Goal: Navigation & Orientation: Find specific page/section

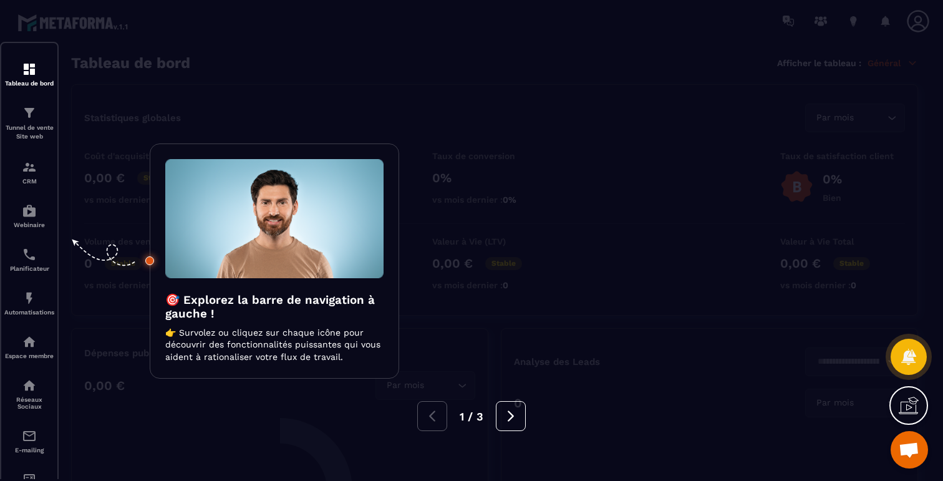
scroll to position [743, 0]
click at [440, 128] on div at bounding box center [471, 240] width 943 height 481
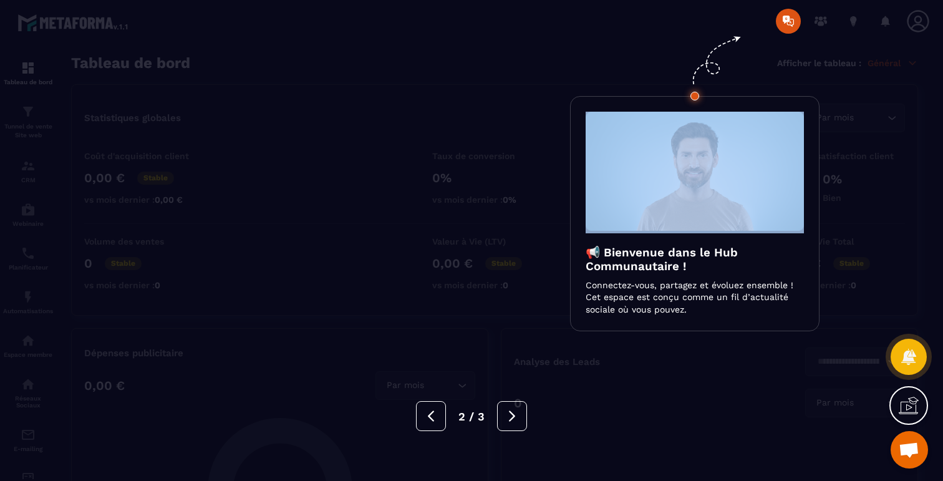
click at [440, 128] on div at bounding box center [471, 240] width 943 height 481
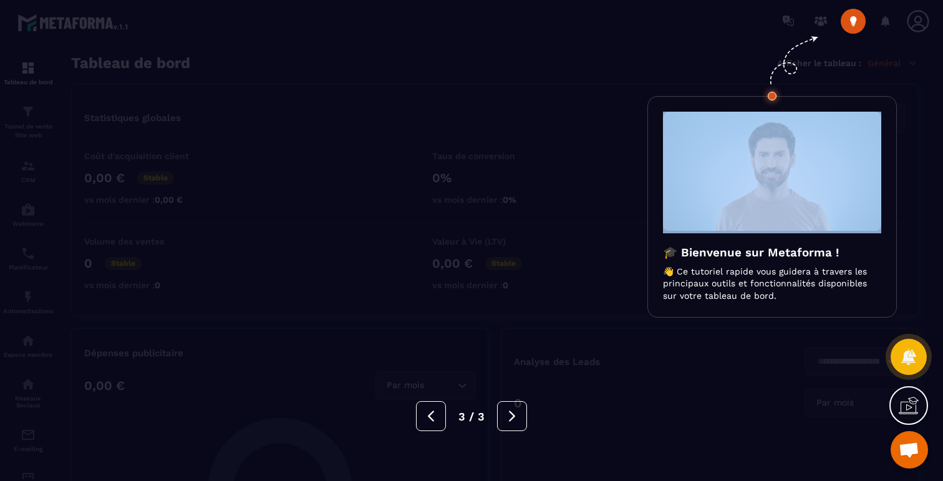
click at [440, 128] on div at bounding box center [471, 240] width 943 height 481
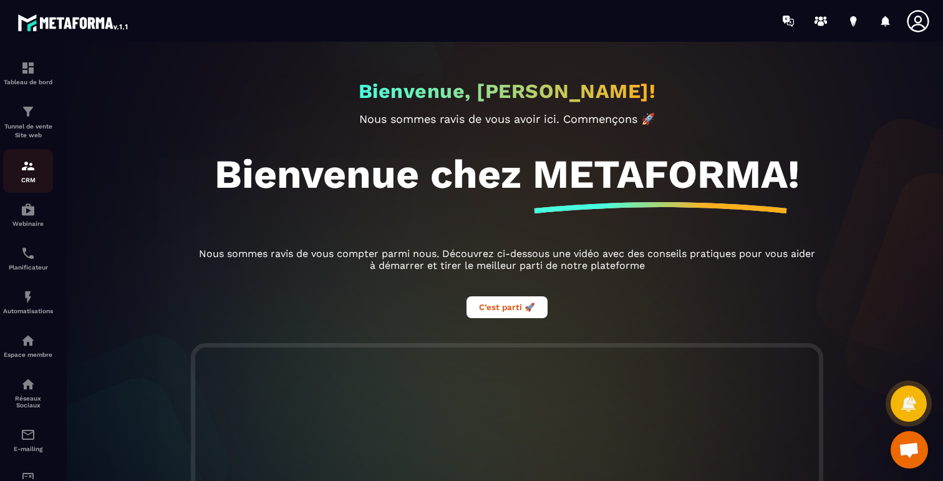
click at [27, 171] on img at bounding box center [28, 165] width 15 height 15
